Goal: Check status: Check status

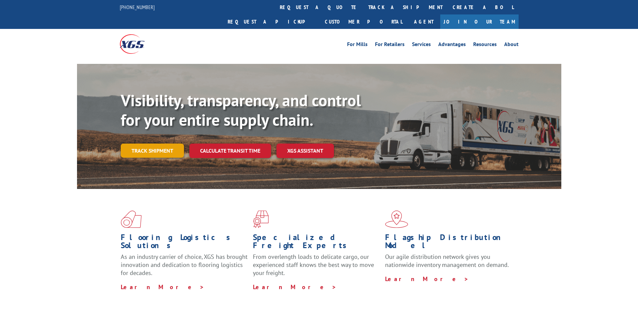
click at [136, 144] on link "Track shipment" at bounding box center [152, 151] width 63 height 14
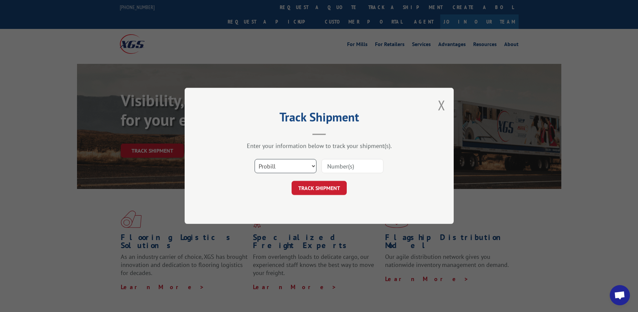
drag, startPoint x: 313, startPoint y: 168, endPoint x: 311, endPoint y: 174, distance: 6.5
click at [313, 168] on select "Select category... Probill BOL PO" at bounding box center [286, 167] width 62 height 14
click at [255, 160] on select "Select category... Probill BOL PO" at bounding box center [286, 167] width 62 height 14
drag, startPoint x: 308, startPoint y: 169, endPoint x: 310, endPoint y: 175, distance: 6.3
click at [309, 170] on select "Select category... Probill BOL PO" at bounding box center [286, 167] width 62 height 14
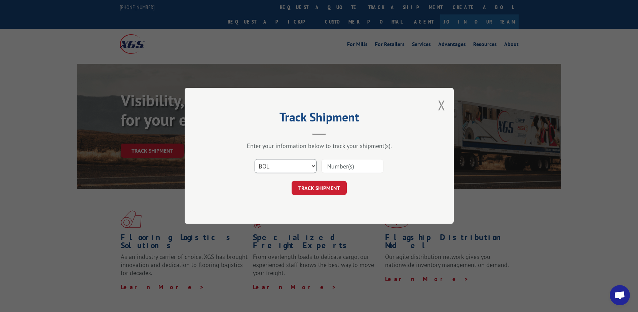
select select "po"
click at [255, 160] on select "Select category... Probill BOL PO" at bounding box center [286, 167] width 62 height 14
click at [341, 169] on input at bounding box center [353, 167] width 62 height 14
type input "76530385"
click at [307, 192] on button "TRACK SHIPMENT" at bounding box center [319, 188] width 55 height 14
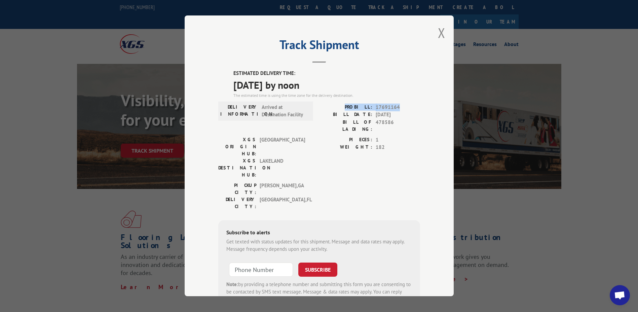
drag, startPoint x: 399, startPoint y: 107, endPoint x: 341, endPoint y: 108, distance: 57.6
click at [341, 108] on div "PROBILL: 17691164" at bounding box center [369, 108] width 101 height 8
drag, startPoint x: 341, startPoint y: 108, endPoint x: 359, endPoint y: 107, distance: 17.8
copy div "PROBILL: 17691164"
